Goal: Navigation & Orientation: Go to known website

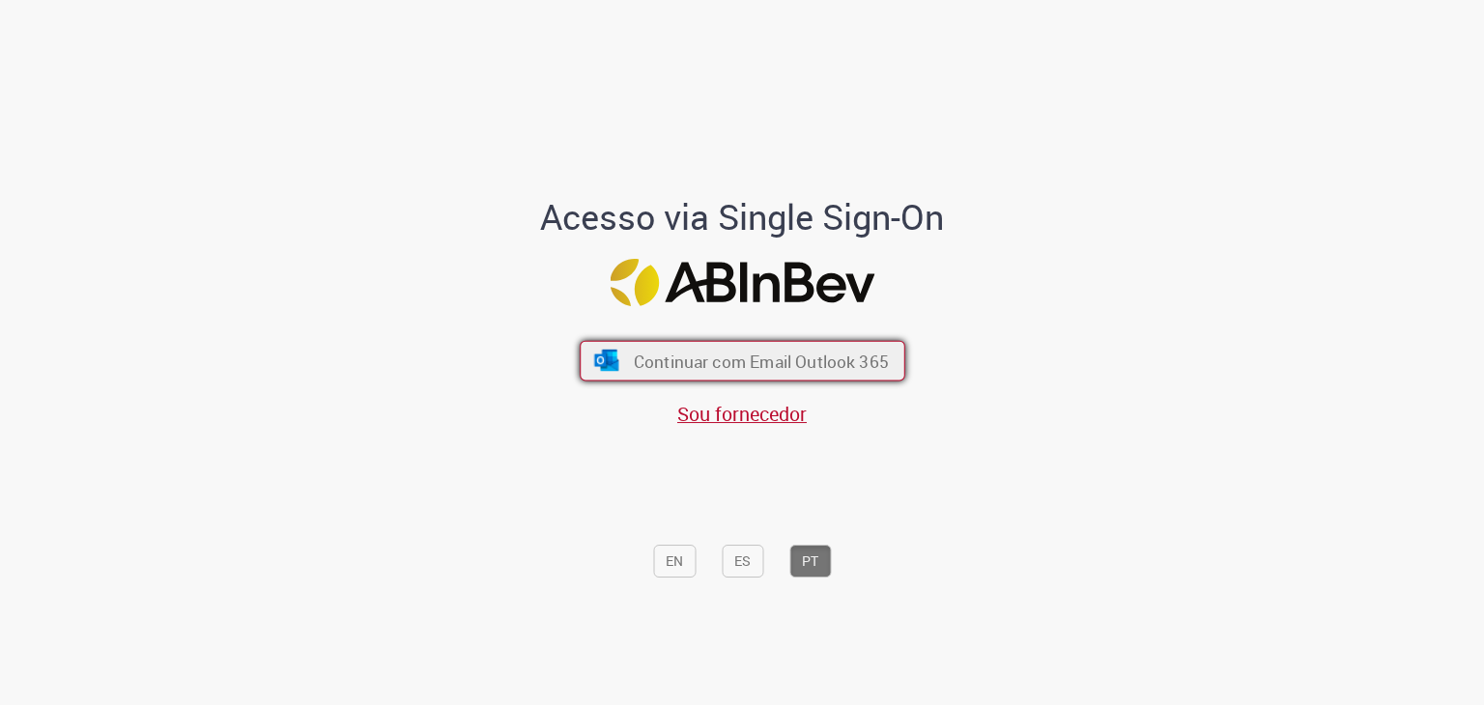
drag, startPoint x: 0, startPoint y: 0, endPoint x: 720, endPoint y: 363, distance: 806.0
click at [720, 363] on span "Continuar com Email Outlook 365" at bounding box center [760, 361] width 255 height 22
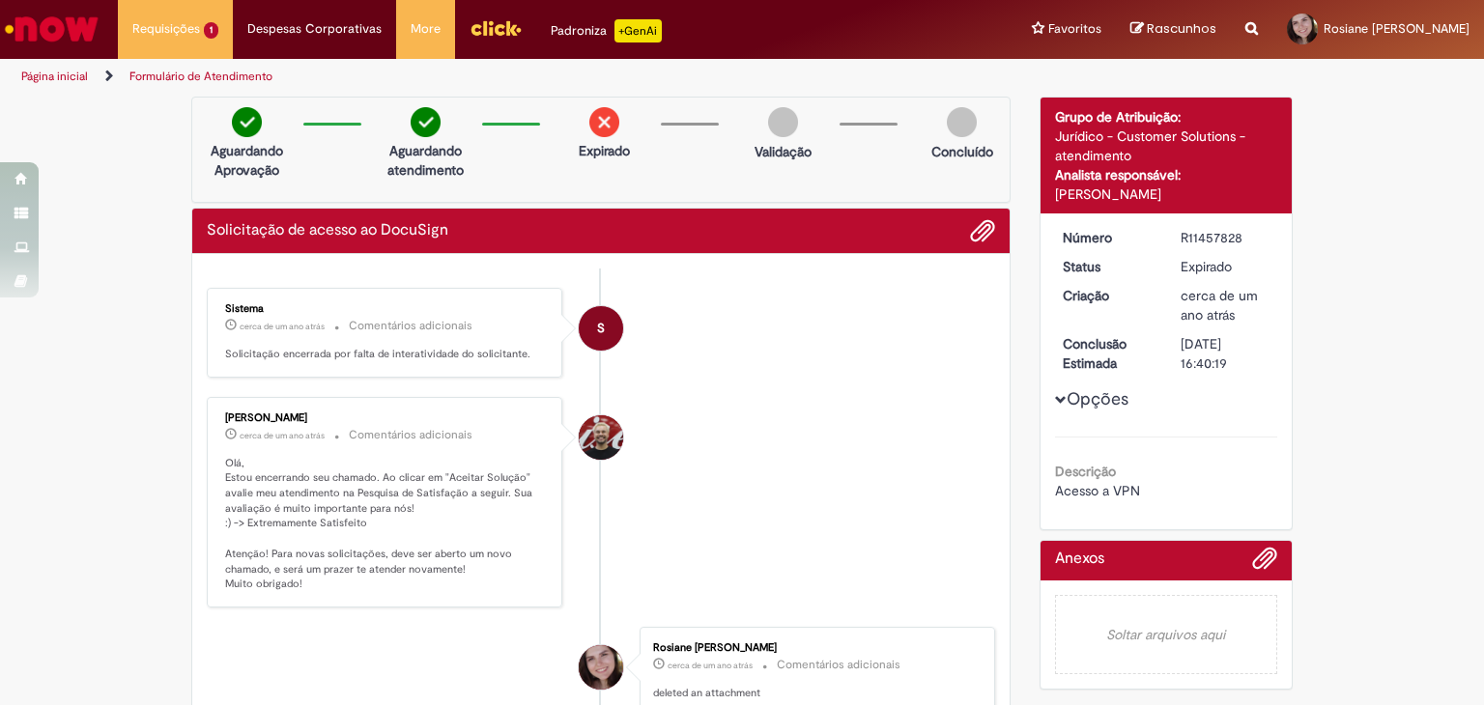
click at [77, 30] on img "Ir para a Homepage" at bounding box center [51, 29] width 99 height 39
